Goal: Information Seeking & Learning: Find specific fact

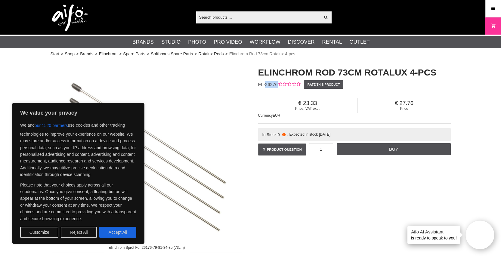
drag, startPoint x: 265, startPoint y: 84, endPoint x: 277, endPoint y: 87, distance: 12.3
click at [277, 87] on div "EL-26276" at bounding box center [268, 84] width 20 height 7
copy span "26276"
click at [433, 84] on div "Elinchrom Rod 73cm Rotalux 4-pcs EL-26276 Rate this product Price, VAT excl. 23…" at bounding box center [353, 111] width 207 height 103
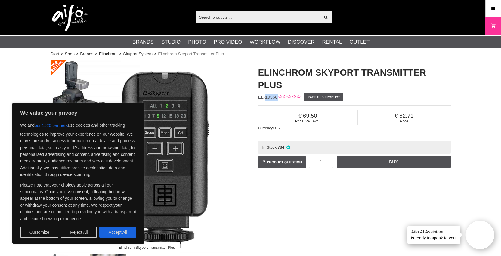
drag, startPoint x: 277, startPoint y: 97, endPoint x: 265, endPoint y: 98, distance: 11.8
click at [265, 98] on div "Elinchrom Skyport Transmitter Plus EL-19368 Rate this product Price, VAT excl. …" at bounding box center [353, 117] width 207 height 115
copy span "19368"
